Goal: Task Accomplishment & Management: Use online tool/utility

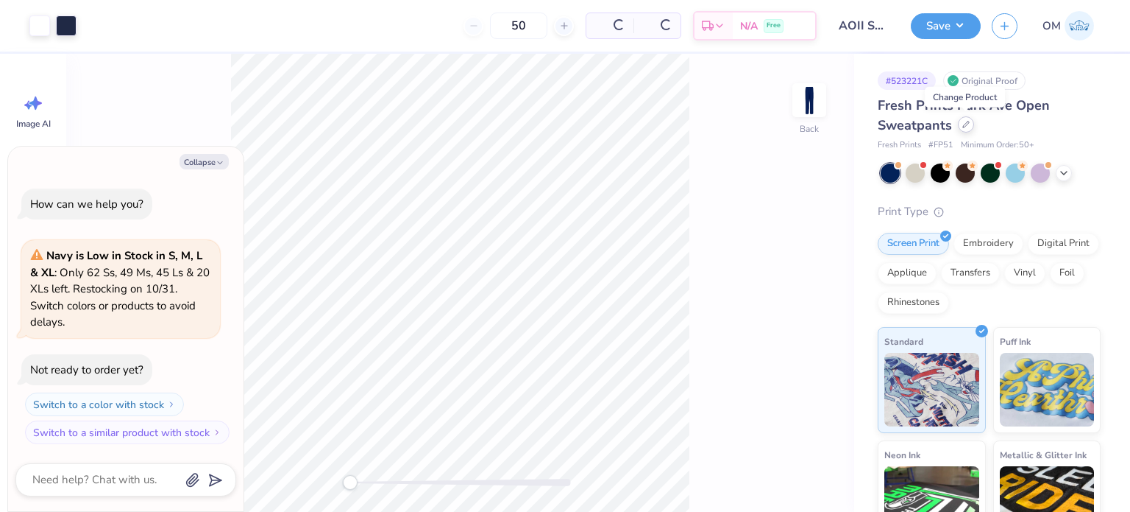
click at [963, 121] on icon at bounding box center [966, 124] width 7 height 7
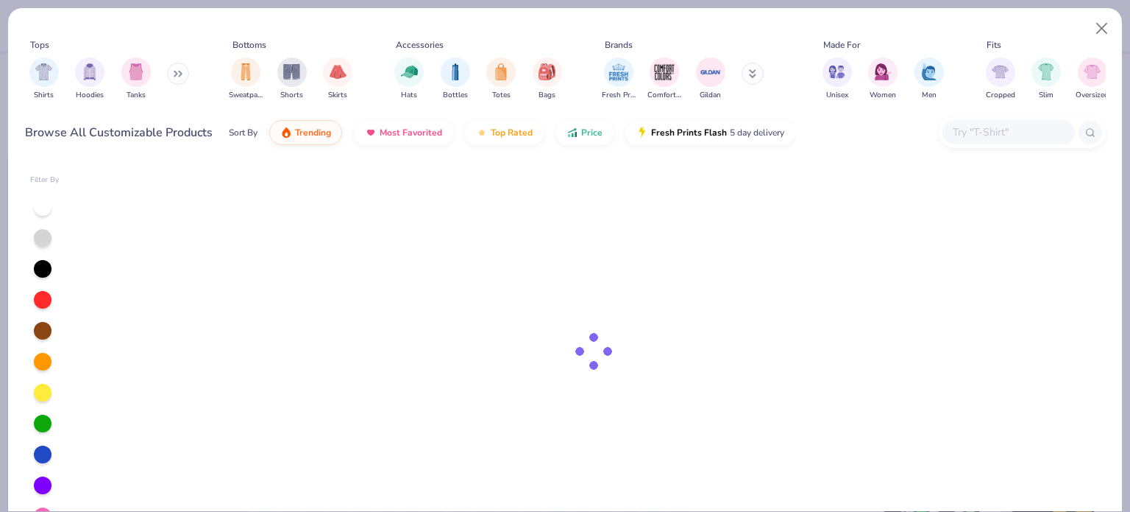
type textarea "x"
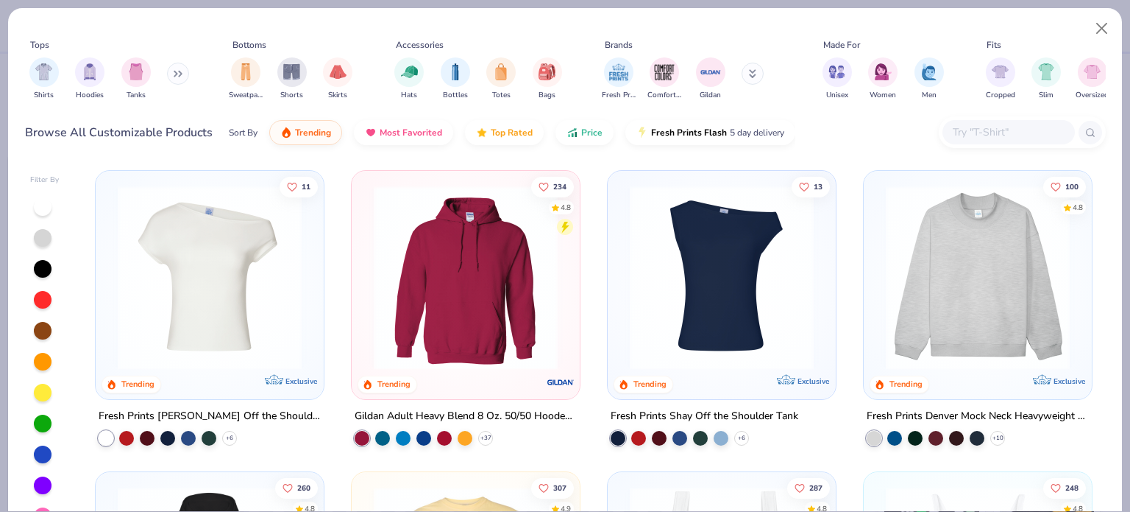
click at [972, 135] on input "text" at bounding box center [1008, 132] width 113 height 17
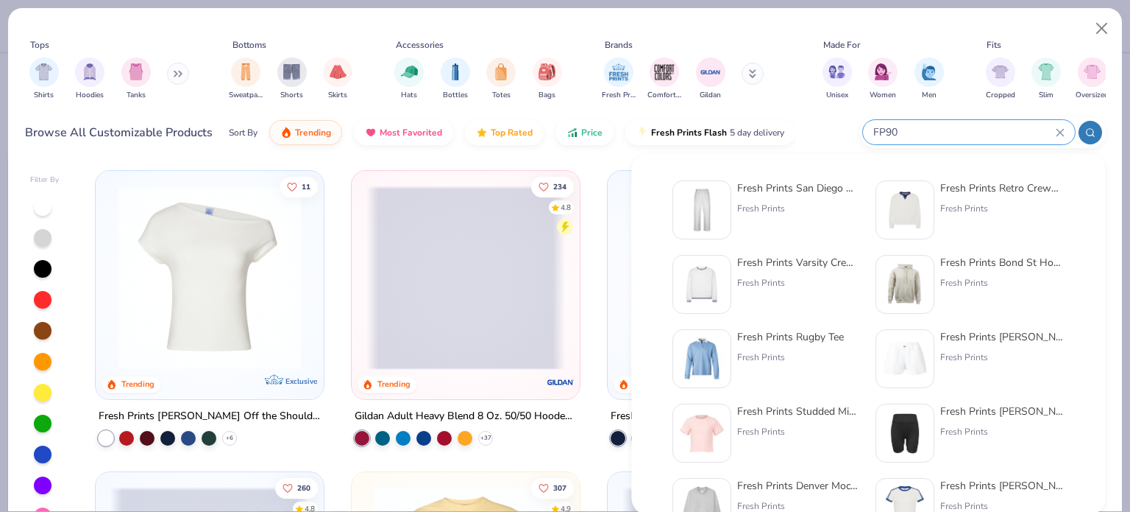
type input "FP90"
click at [774, 195] on div "Fresh Prints San Diego Open Heavyweight Sweatpants" at bounding box center [799, 187] width 124 height 15
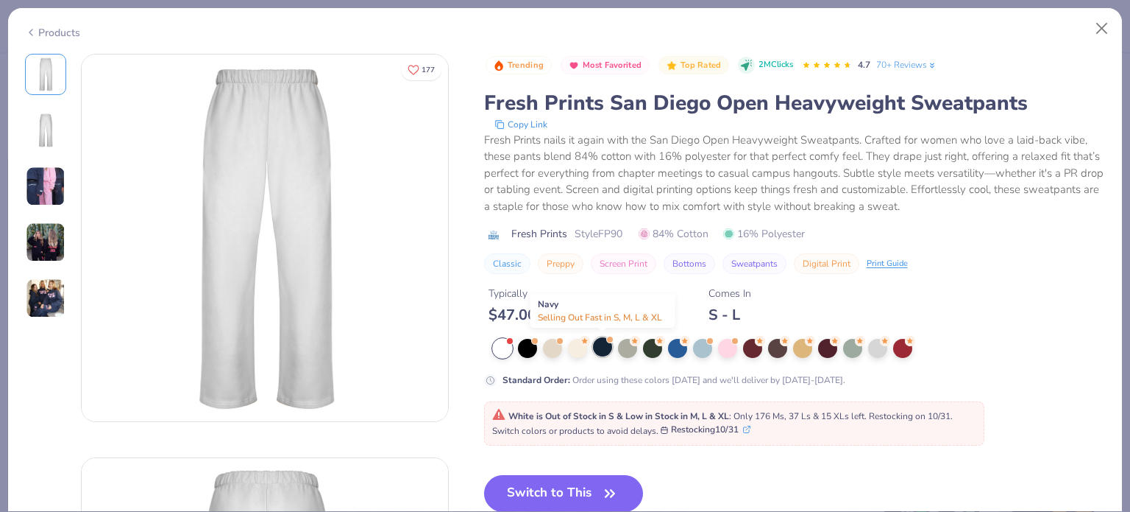
click at [598, 344] on div at bounding box center [602, 346] width 19 height 19
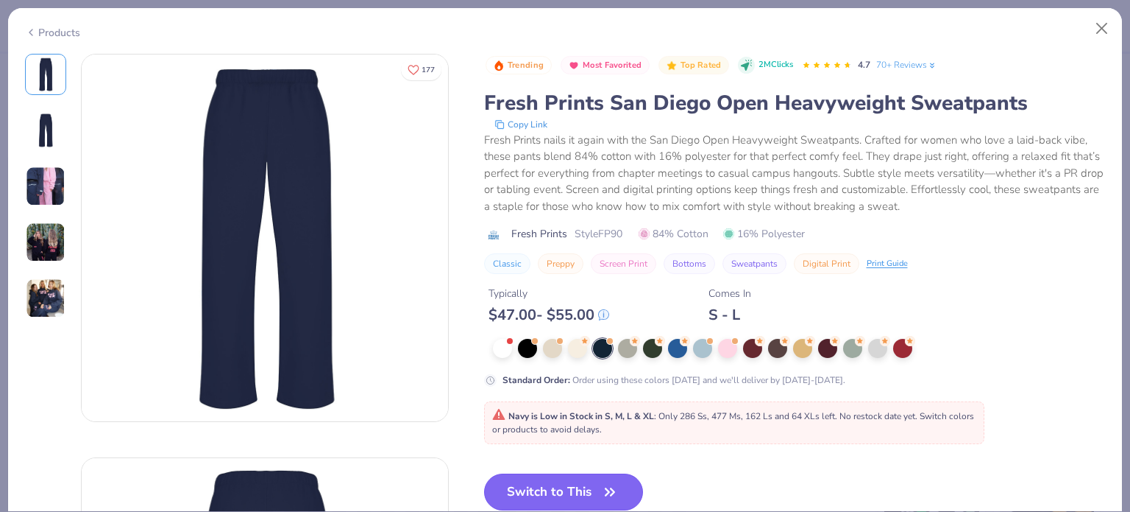
click at [549, 477] on button "Switch to This" at bounding box center [564, 491] width 160 height 37
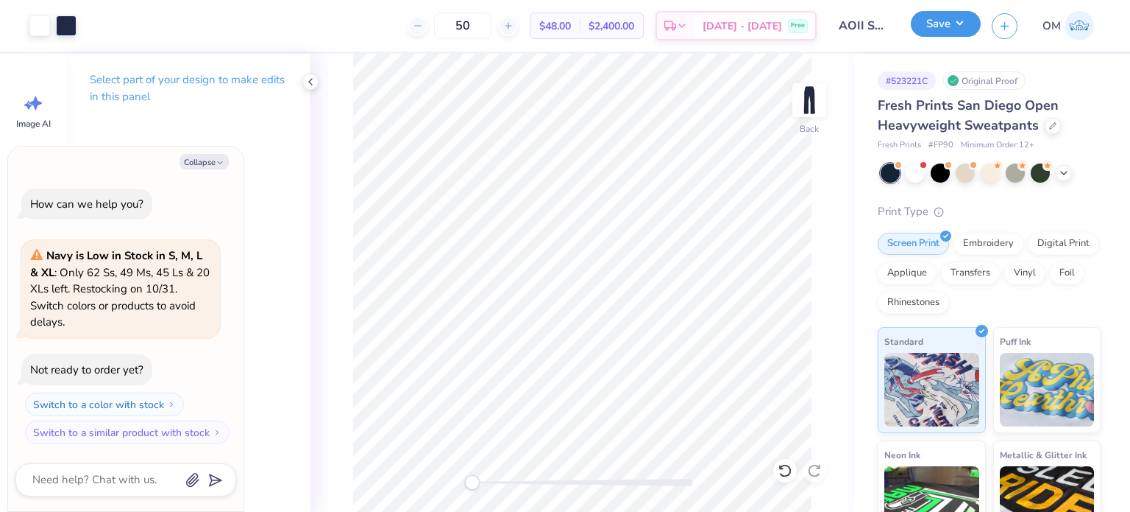
click at [920, 29] on button "Save" at bounding box center [946, 24] width 70 height 26
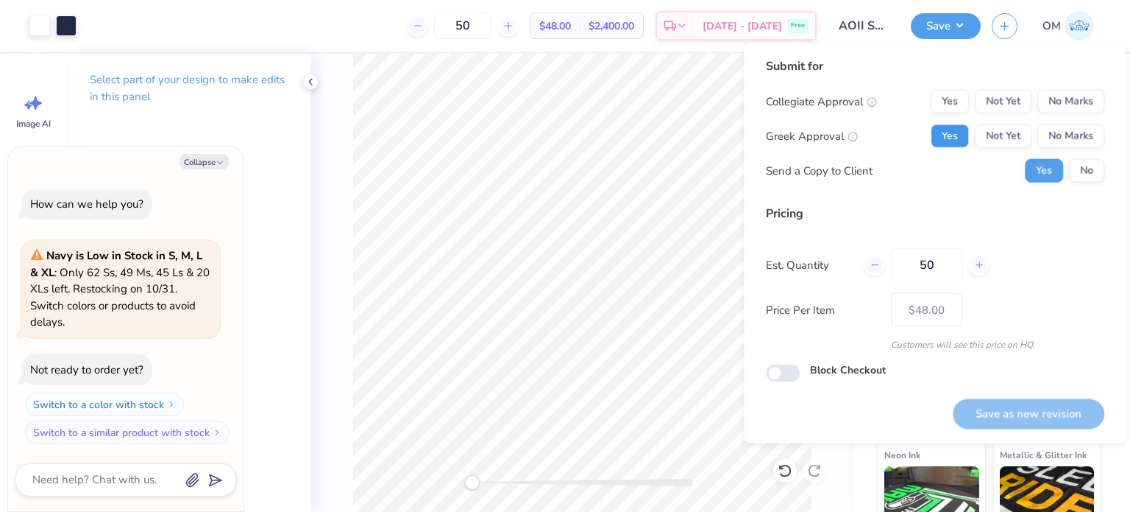
click at [941, 138] on button "Yes" at bounding box center [950, 136] width 38 height 24
click at [1077, 90] on button "No Marks" at bounding box center [1071, 102] width 67 height 24
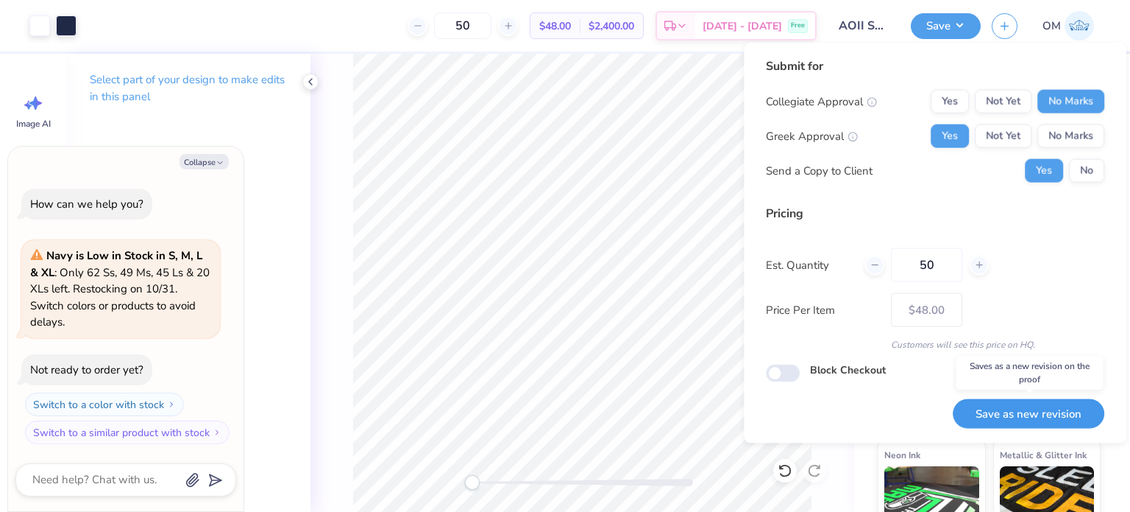
click at [1013, 410] on button "Save as new revision" at bounding box center [1029, 413] width 152 height 30
type textarea "x"
type input "– –"
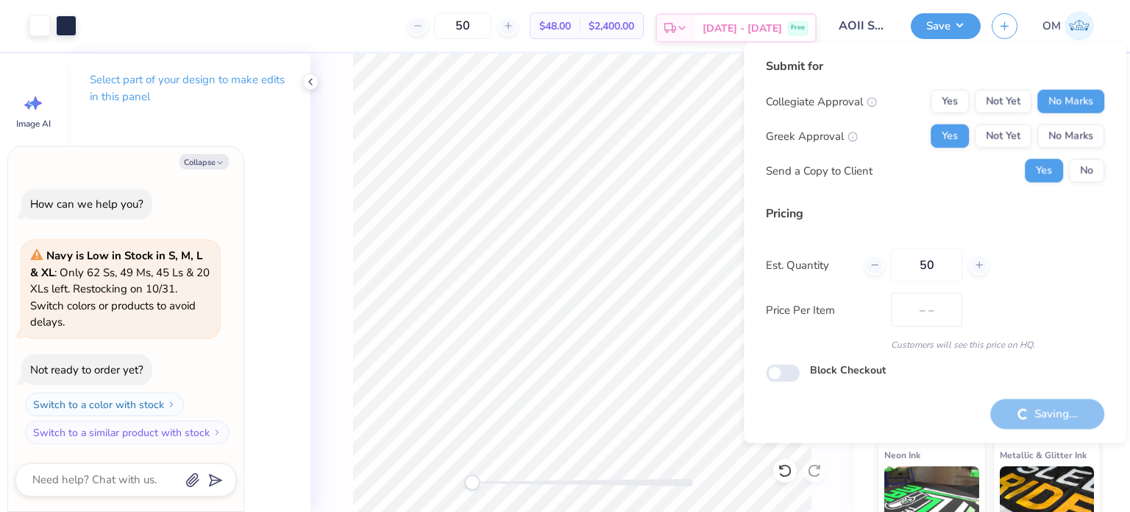
type textarea "x"
type input "$48.00"
type textarea "x"
